Goal: Task Accomplishment & Management: Manage account settings

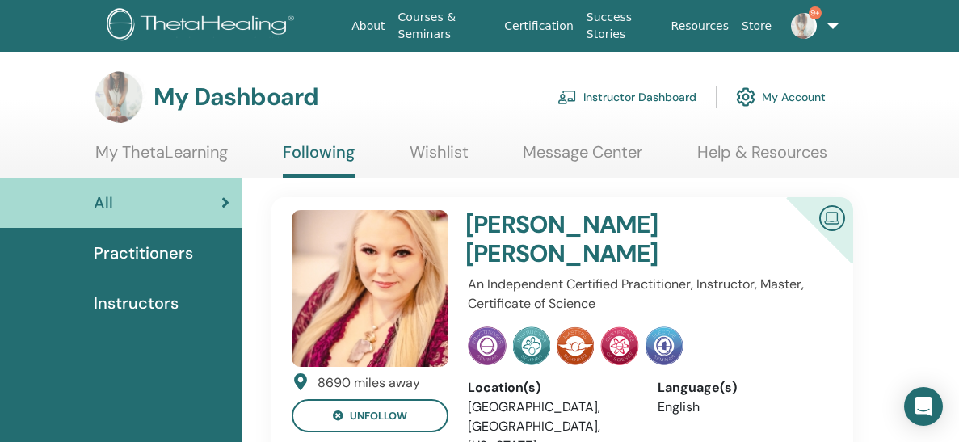
click at [591, 96] on link "Instructor Dashboard" at bounding box center [626, 97] width 139 height 36
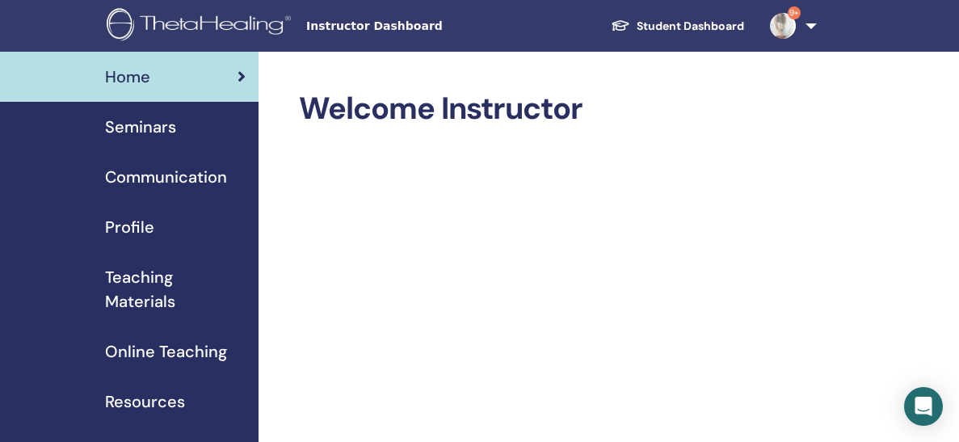
click at [158, 125] on span "Seminars" at bounding box center [140, 127] width 71 height 24
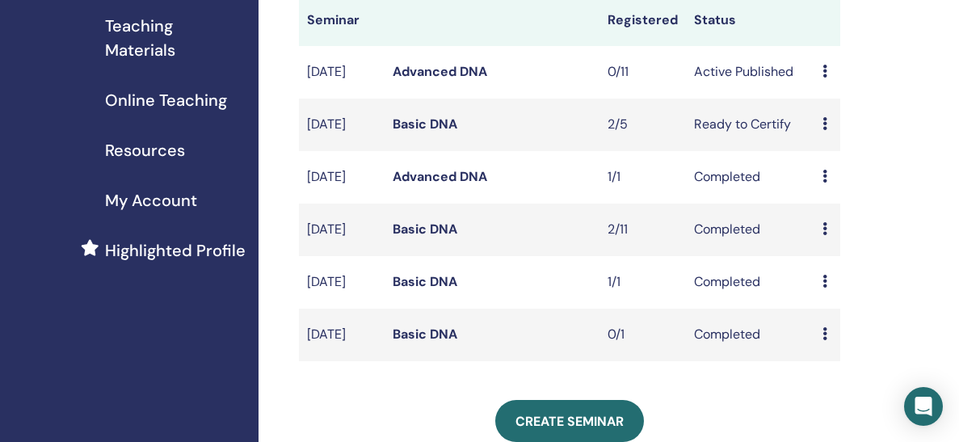
scroll to position [253, 0]
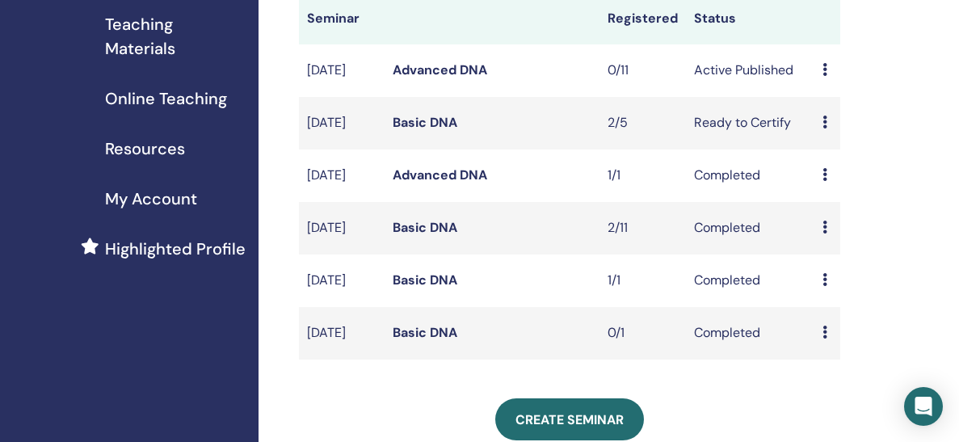
click at [826, 128] on icon at bounding box center [824, 121] width 5 height 13
click at [828, 210] on link "Attendees" at bounding box center [841, 204] width 61 height 17
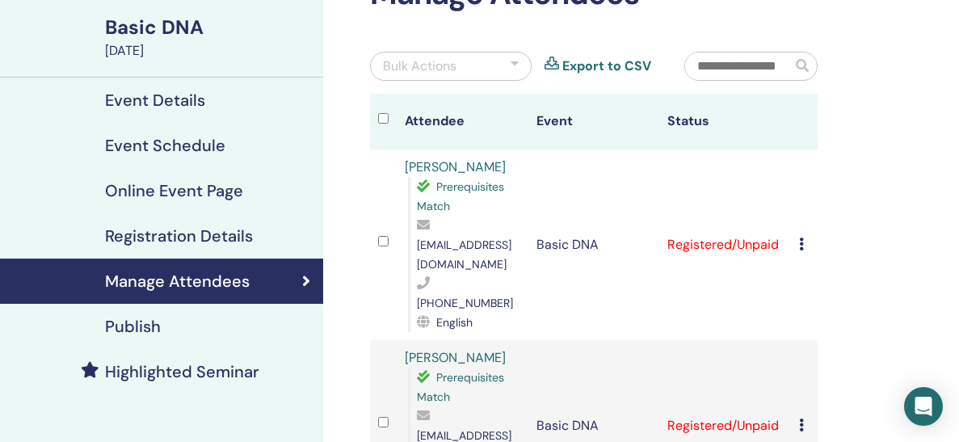
scroll to position [119, 0]
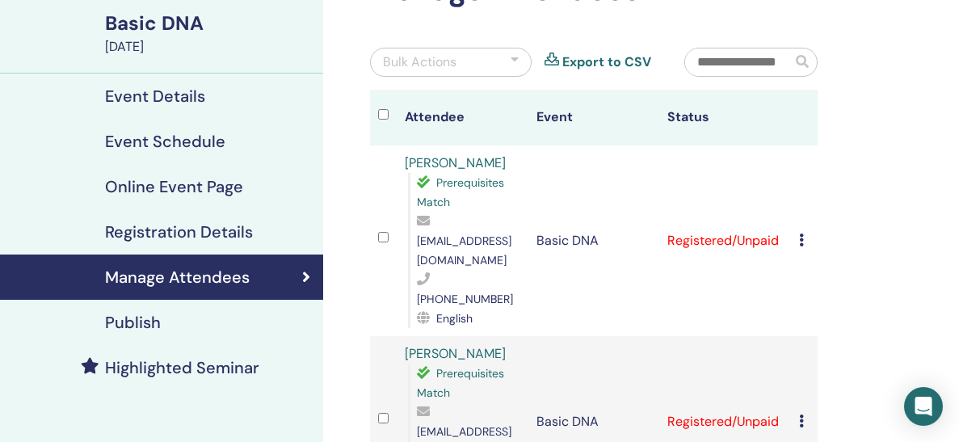
click at [800, 233] on icon at bounding box center [801, 239] width 5 height 13
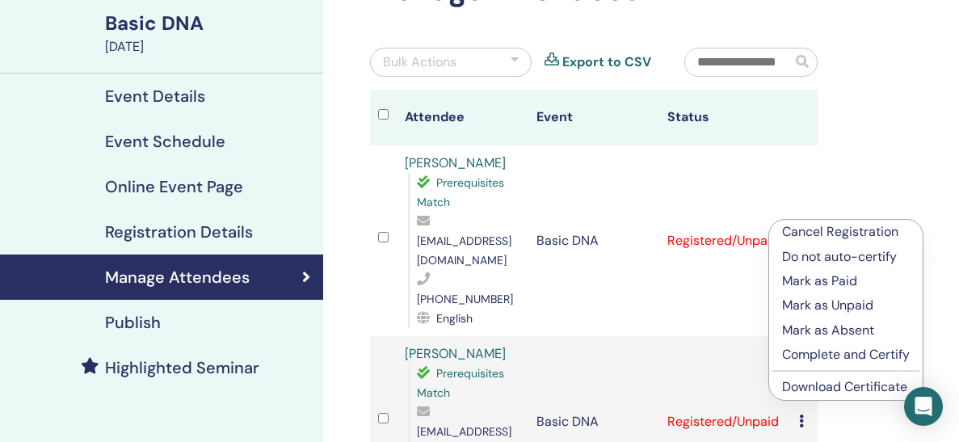
click at [802, 273] on p "Mark as Paid" at bounding box center [846, 280] width 128 height 19
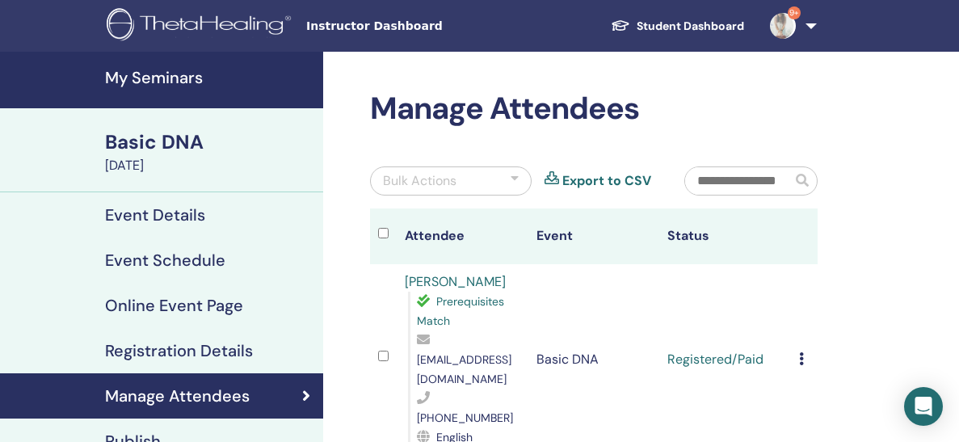
click at [800, 352] on icon at bounding box center [801, 358] width 5 height 13
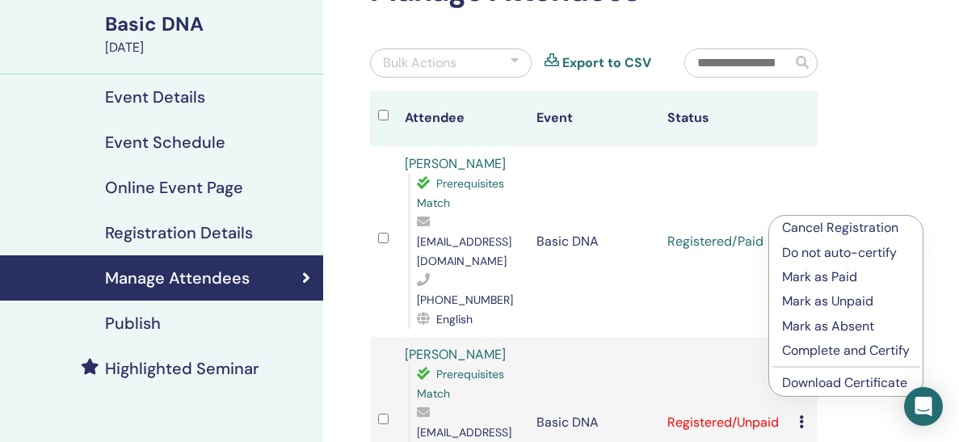
scroll to position [118, 0]
click at [804, 345] on p "Complete and Certify" at bounding box center [846, 350] width 128 height 19
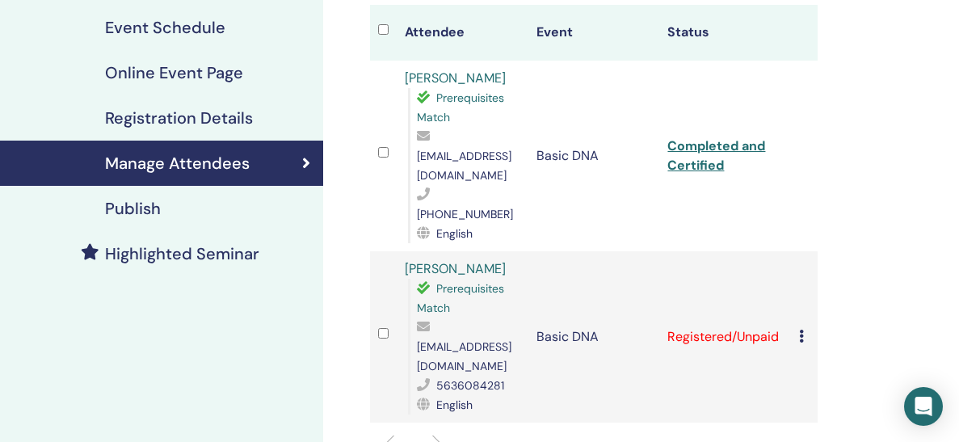
scroll to position [235, 0]
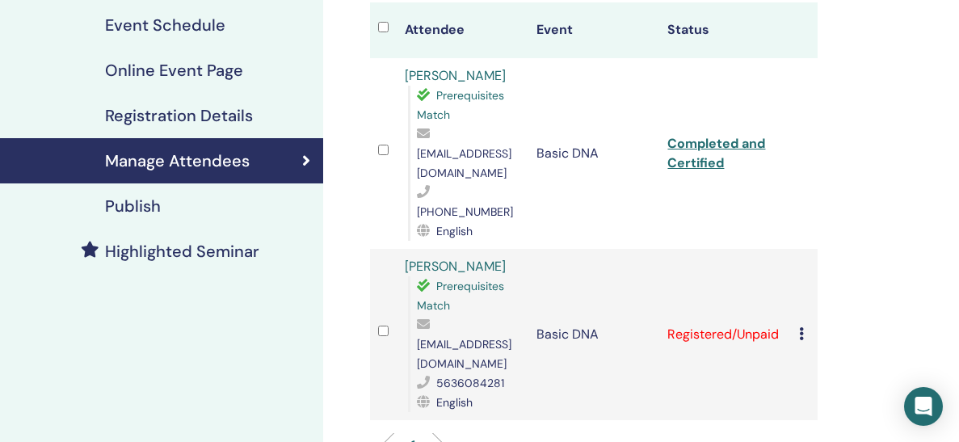
click at [801, 327] on icon at bounding box center [801, 333] width 5 height 13
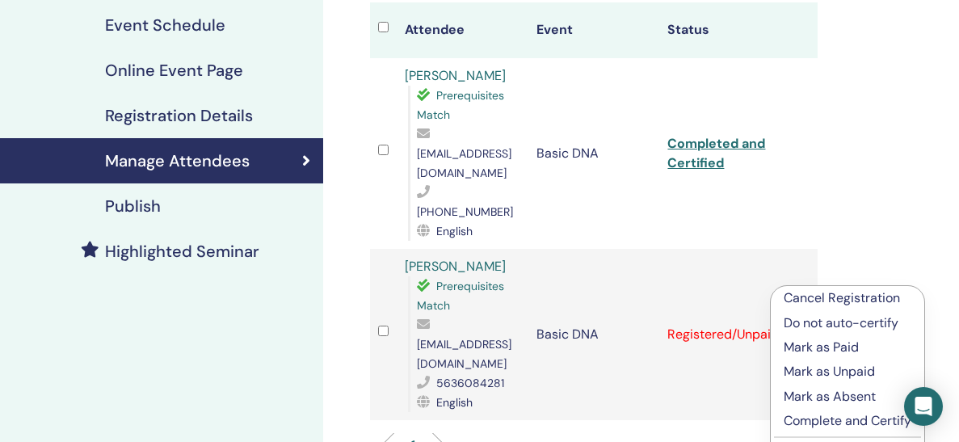
click at [817, 354] on p "Mark as Paid" at bounding box center [847, 347] width 128 height 19
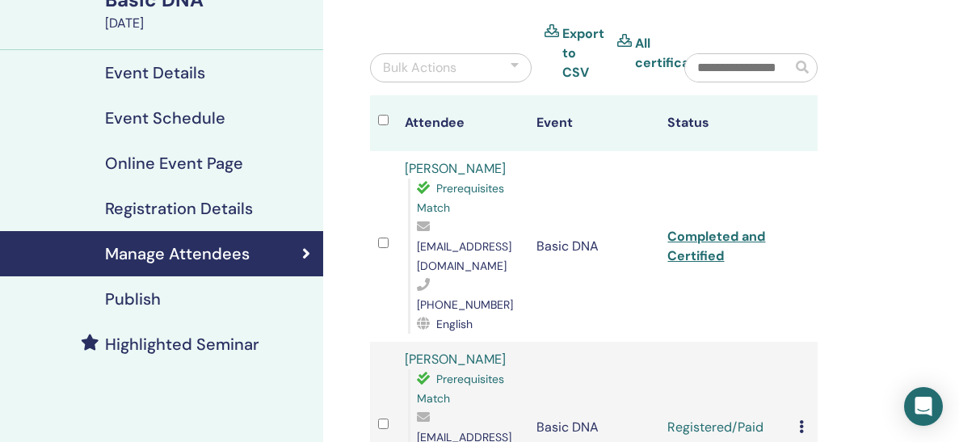
scroll to position [143, 0]
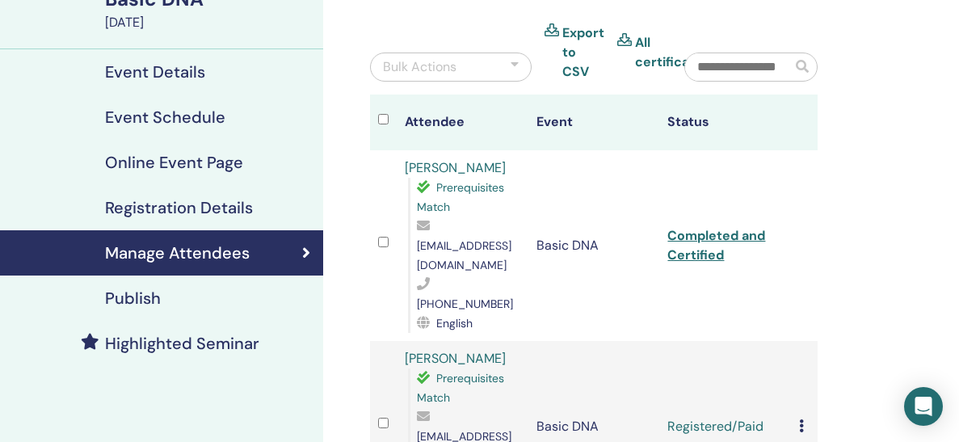
click at [798, 375] on td "Cancel Registration Do not auto-certify Mark as Paid Mark as Unpaid Mark as Abs…" at bounding box center [804, 426] width 27 height 171
click at [802, 419] on icon at bounding box center [801, 425] width 5 height 13
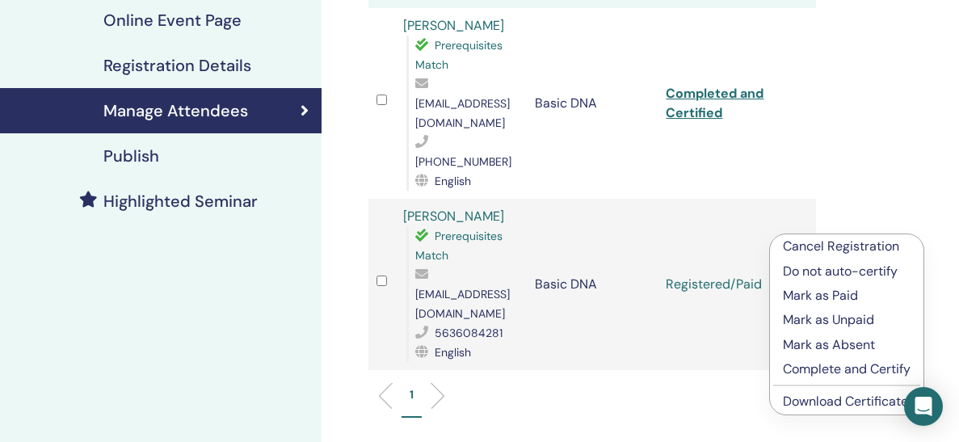
scroll to position [286, 2]
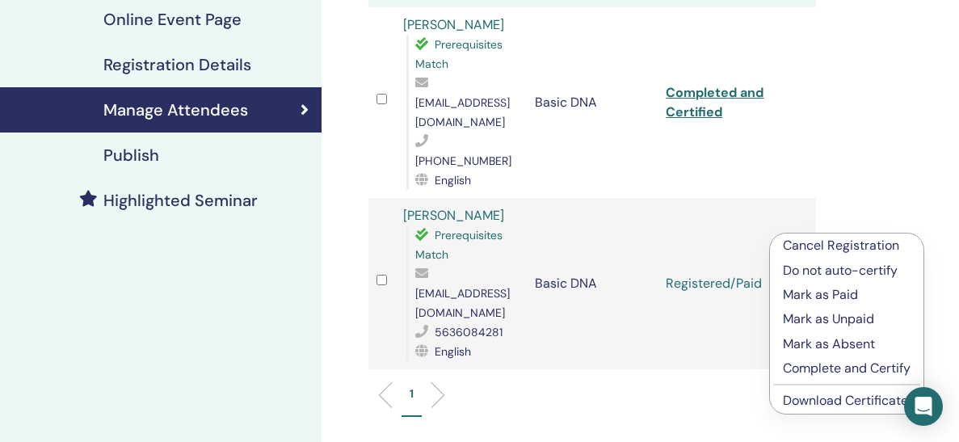
click at [802, 375] on p "Complete and Certify" at bounding box center [847, 368] width 128 height 19
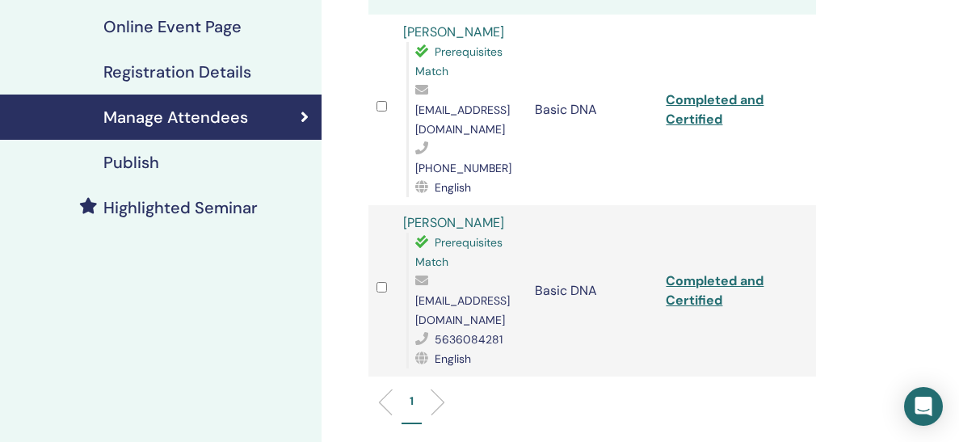
scroll to position [286, 2]
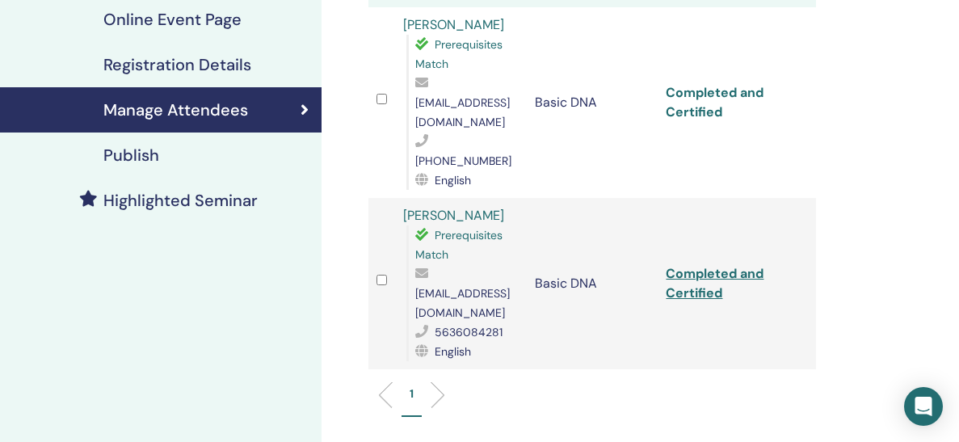
click at [682, 84] on link "Completed and Certified" at bounding box center [715, 102] width 98 height 36
click at [679, 265] on link "Completed and Certified" at bounding box center [715, 283] width 98 height 36
